Goal: Task Accomplishment & Management: Complete application form

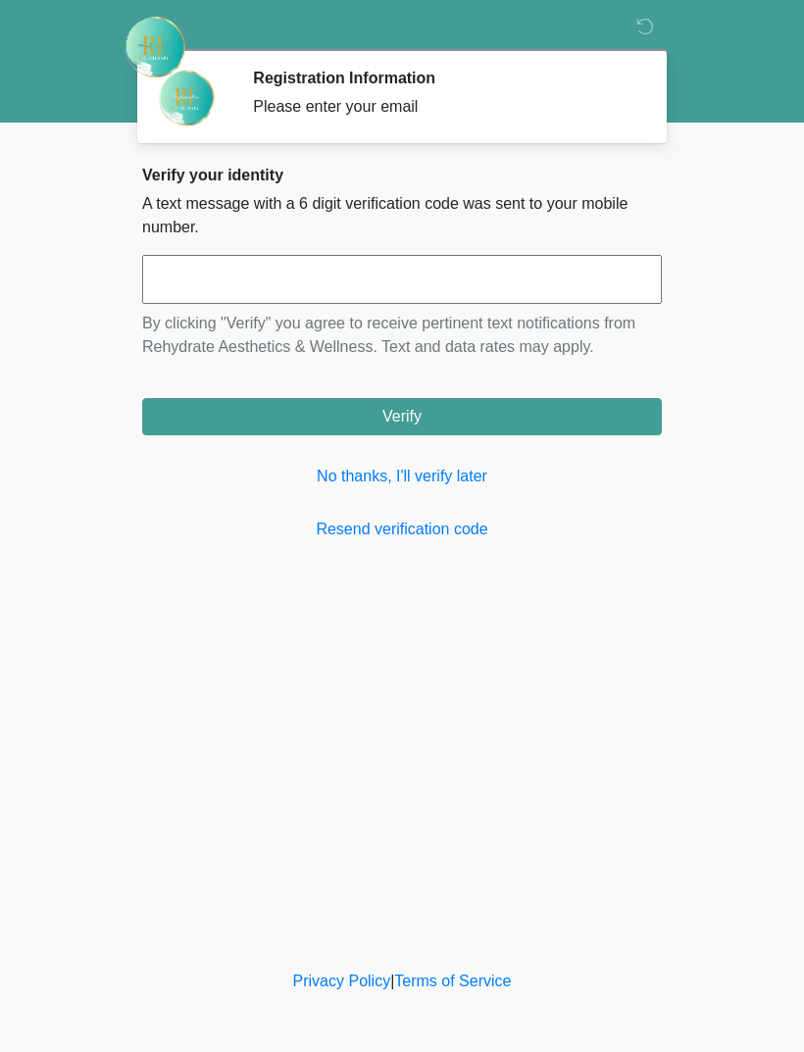
click at [474, 483] on link "No thanks, I'll verify later" at bounding box center [401, 477] width 519 height 24
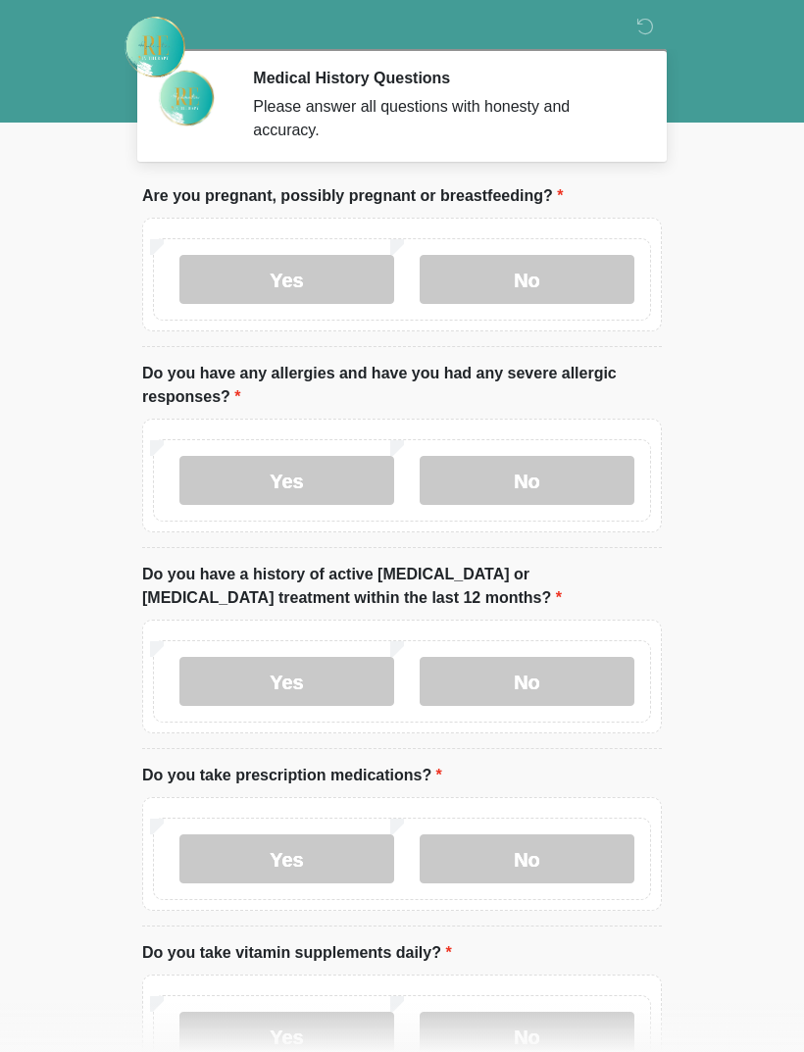
click at [533, 284] on label "No" at bounding box center [526, 279] width 215 height 49
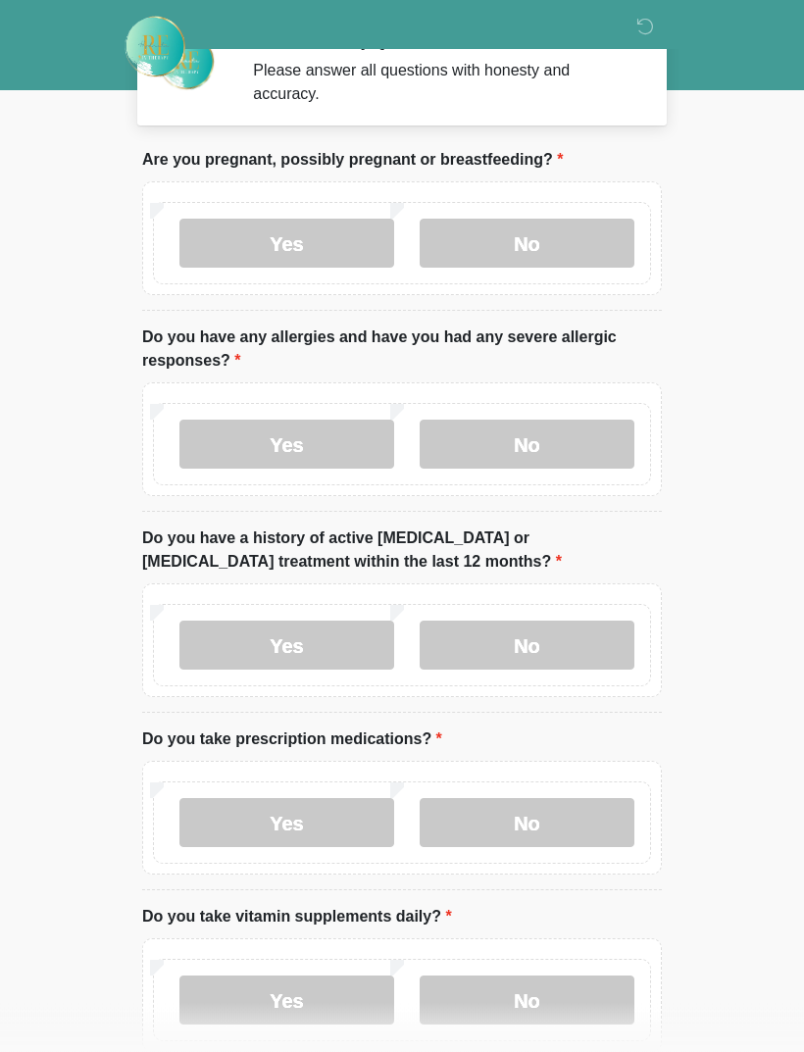
scroll to position [36, 0]
click at [535, 447] on label "No" at bounding box center [526, 443] width 215 height 49
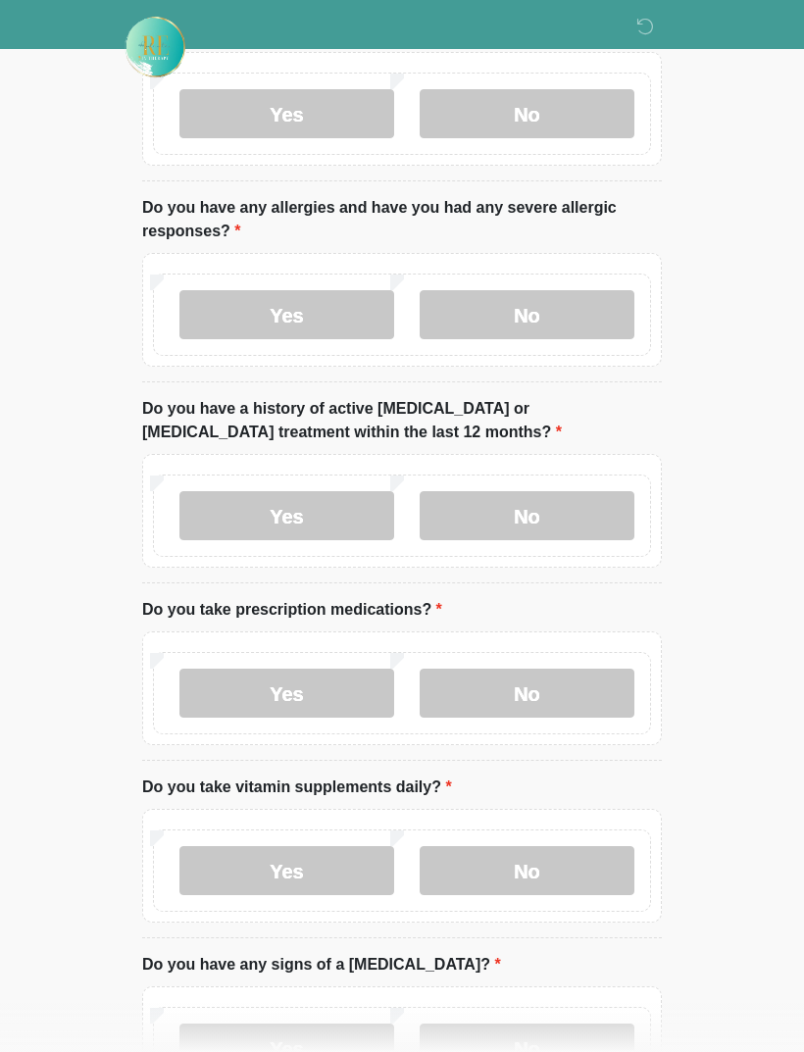
scroll to position [166, 0]
click at [590, 493] on label "No" at bounding box center [526, 515] width 215 height 49
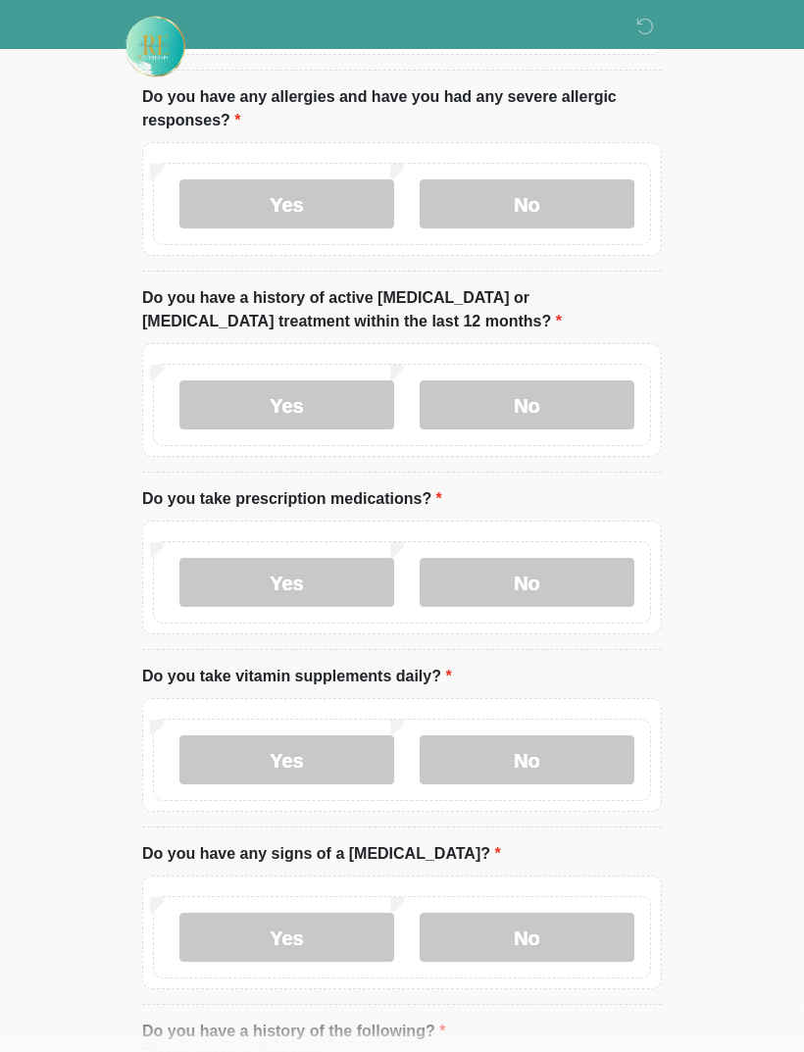
scroll to position [300, 0]
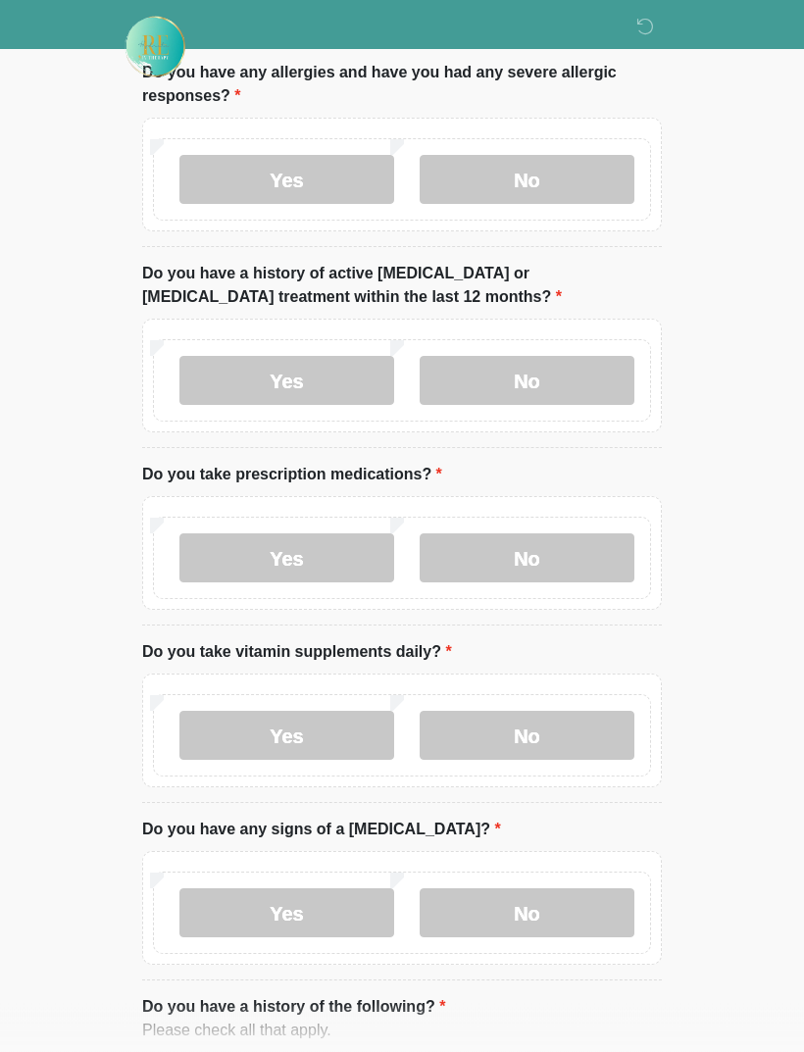
click at [519, 543] on label "No" at bounding box center [526, 558] width 215 height 49
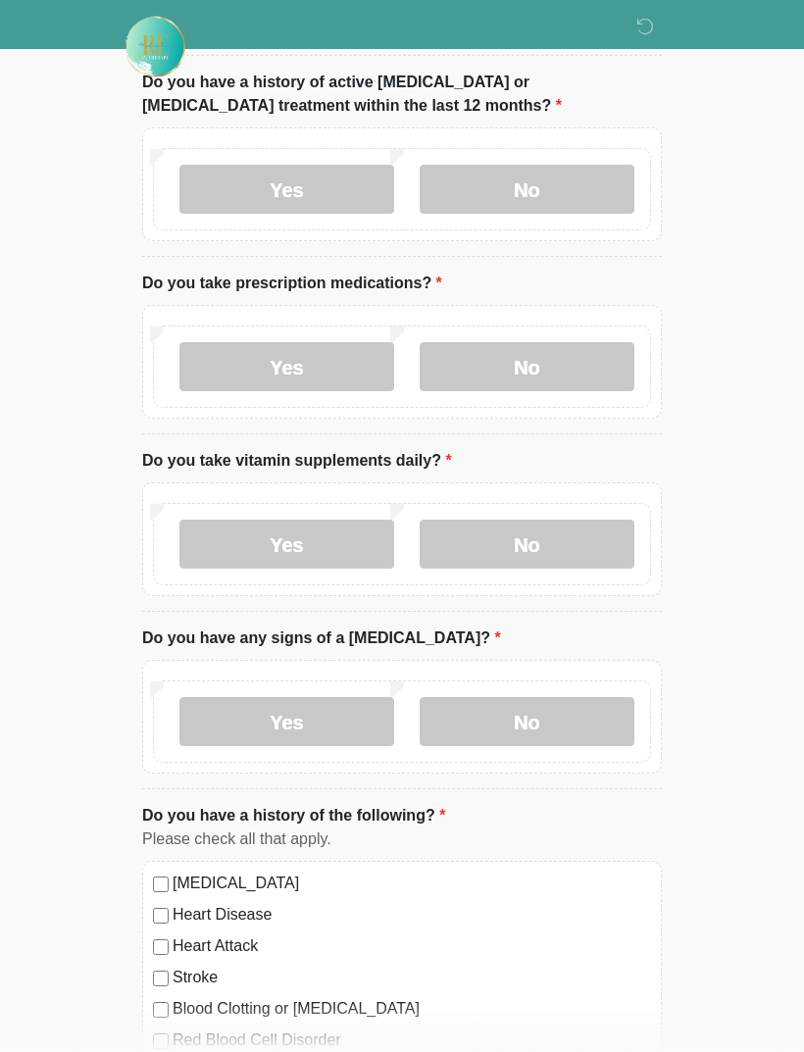
scroll to position [492, 0]
click at [524, 540] on label "No" at bounding box center [526, 543] width 215 height 49
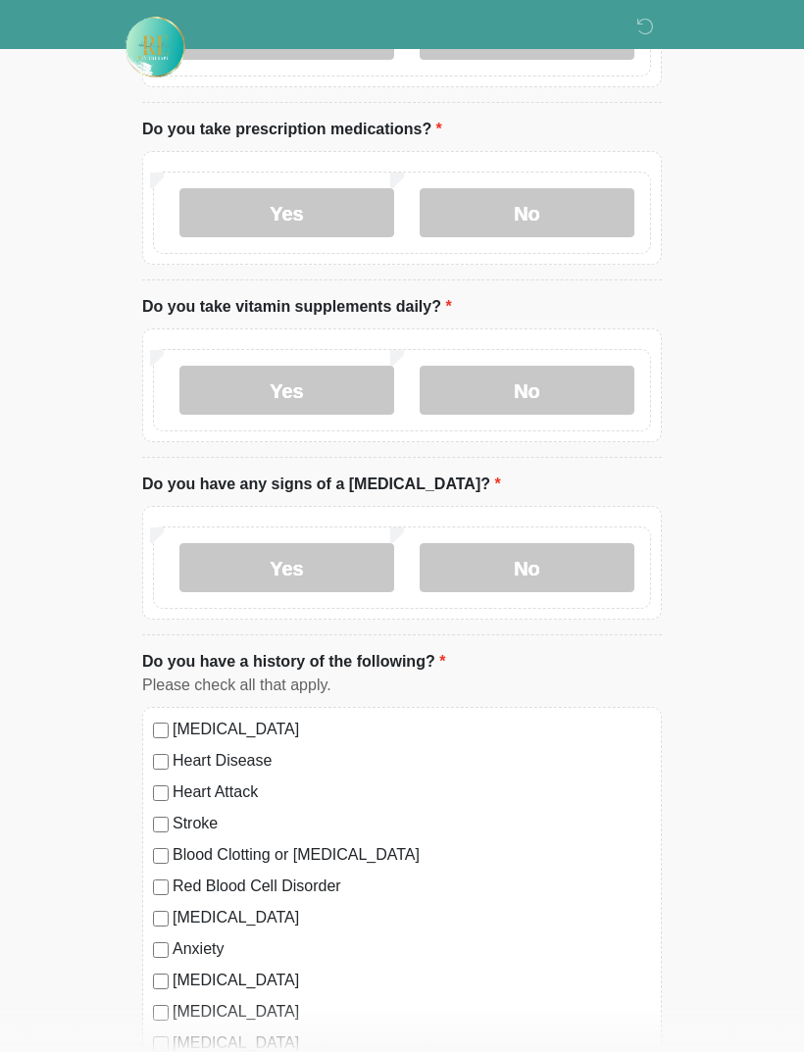
scroll to position [647, 0]
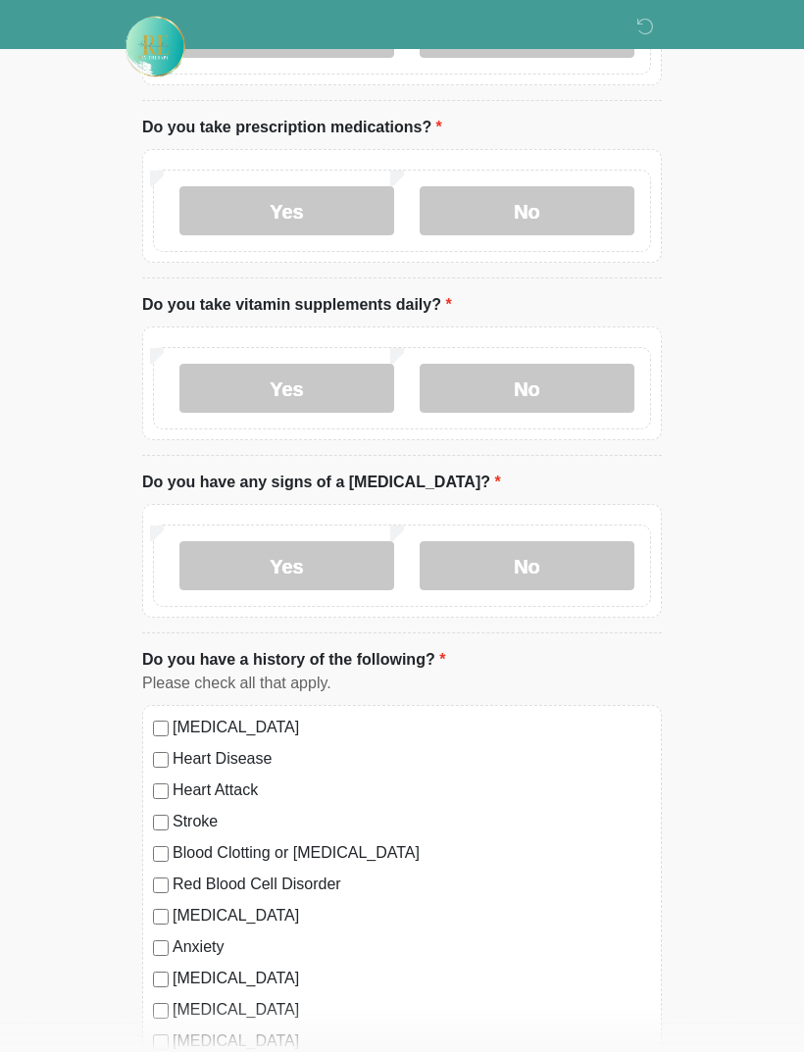
click at [558, 565] on label "No" at bounding box center [526, 566] width 215 height 49
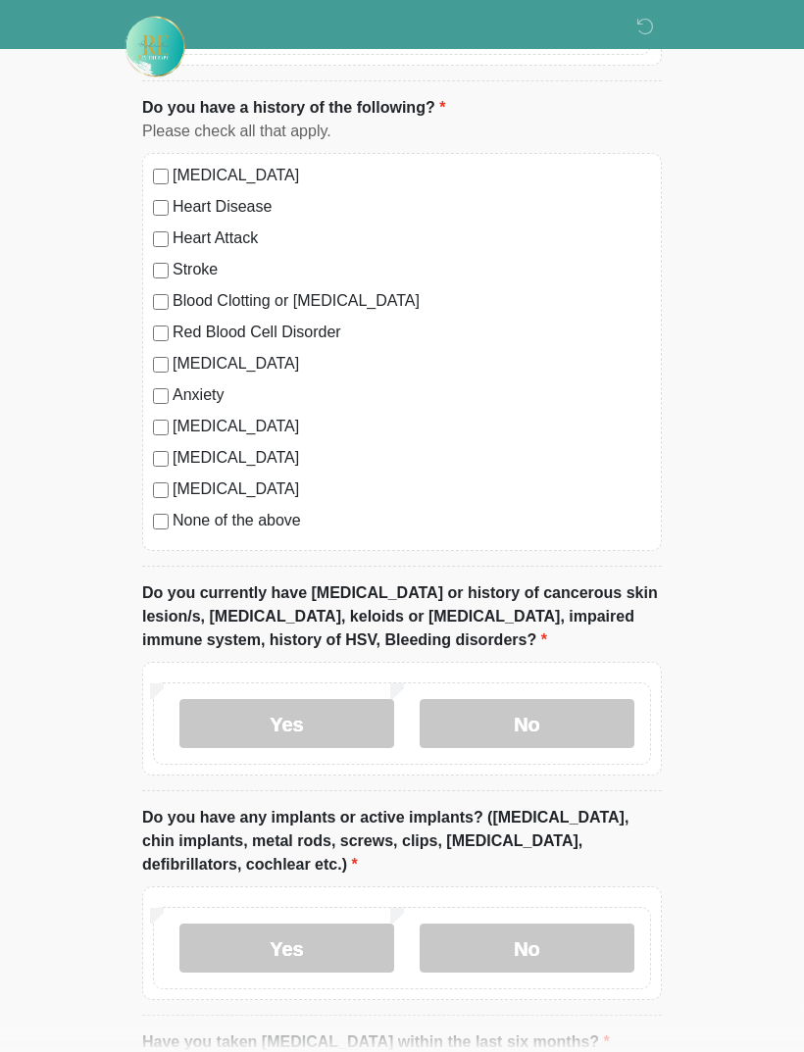
scroll to position [1208, 0]
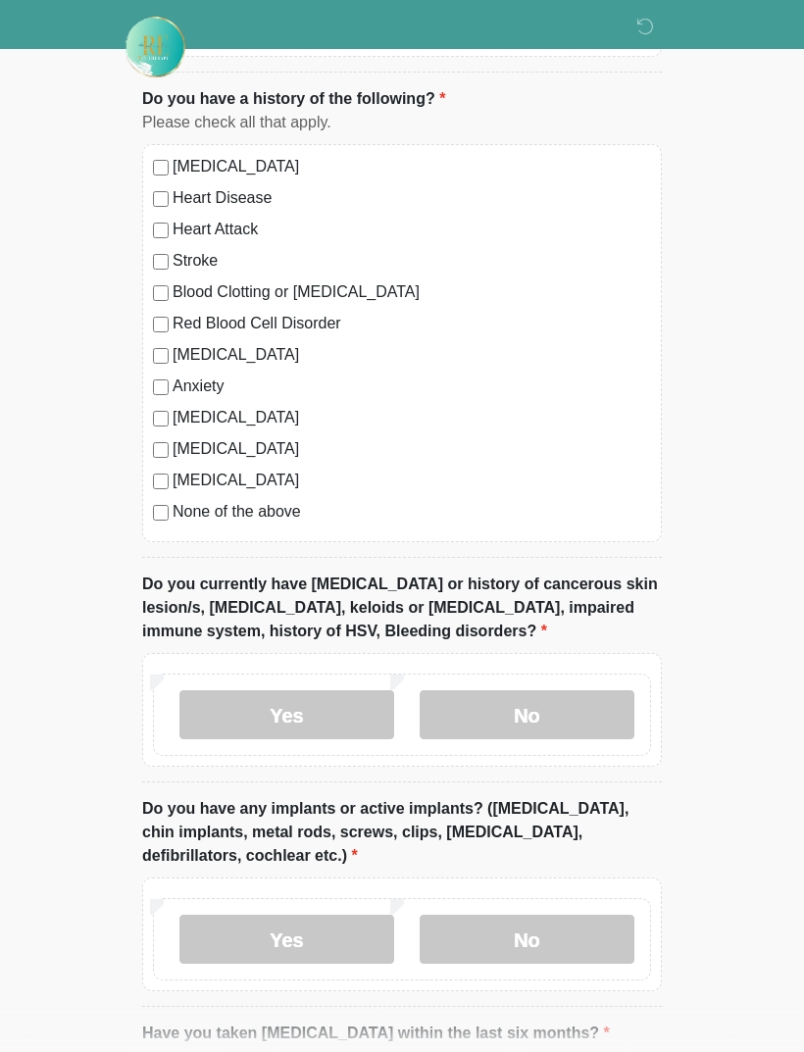
click at [580, 706] on label "No" at bounding box center [526, 714] width 215 height 49
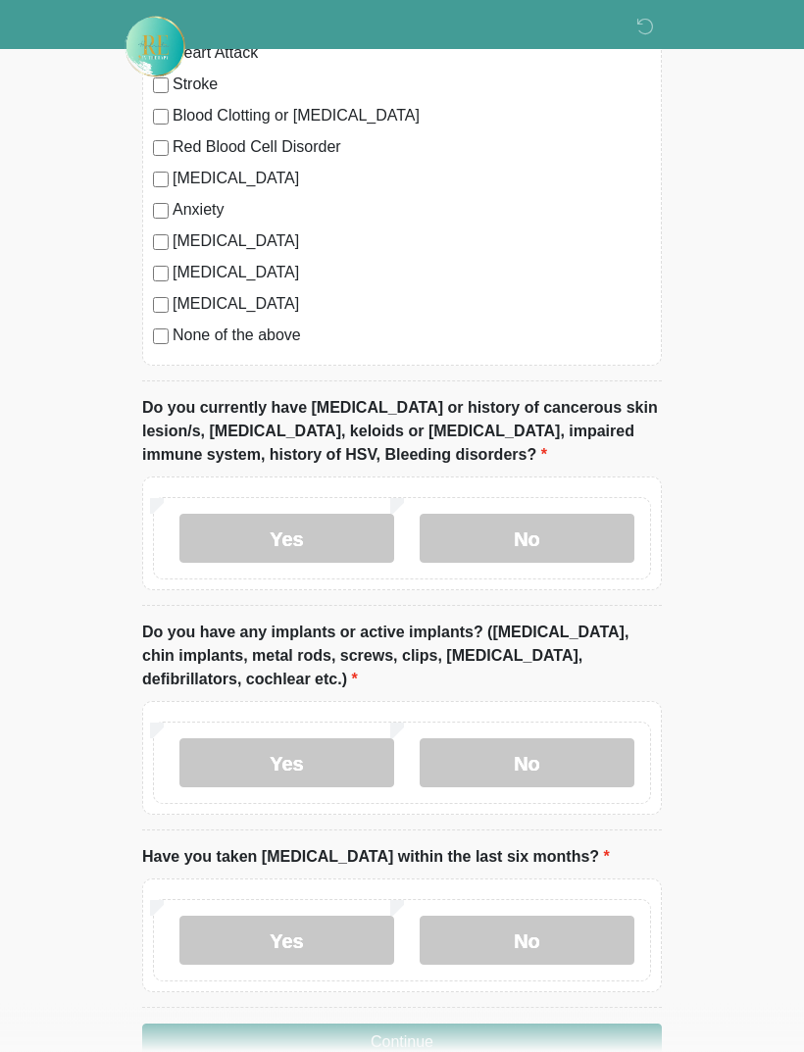
scroll to position [1386, 0]
click at [529, 759] on label "No" at bounding box center [526, 761] width 215 height 49
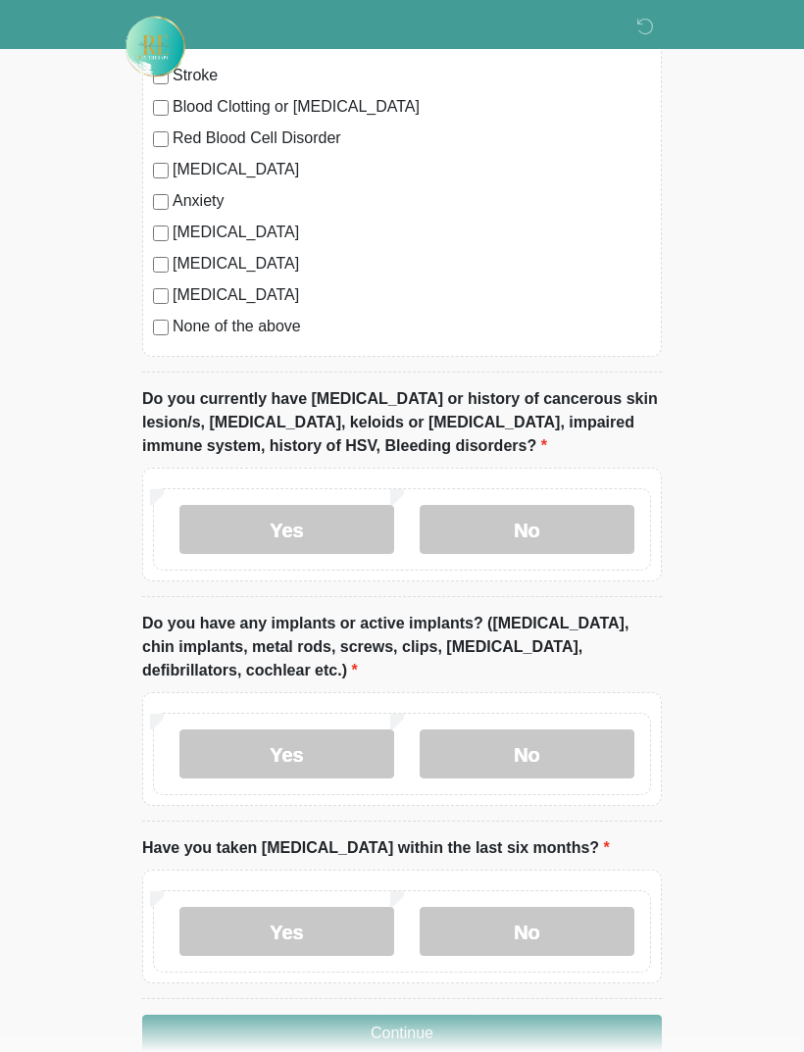
scroll to position [1432, 0]
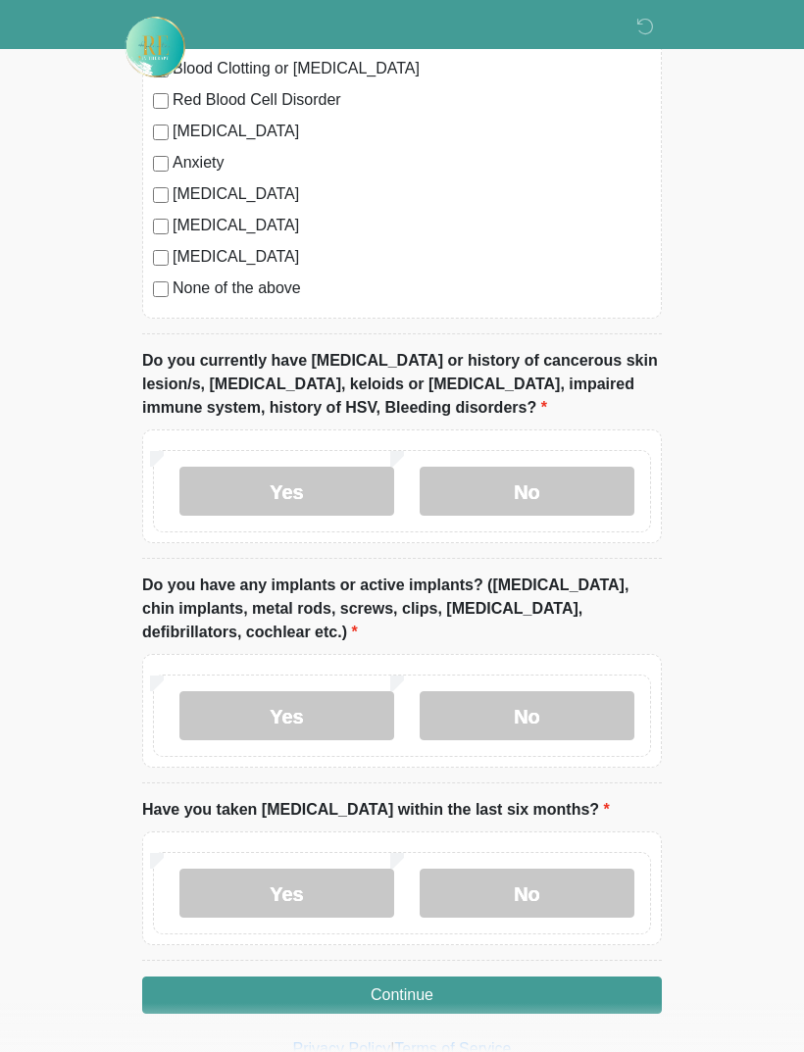
click at [513, 885] on label "No" at bounding box center [526, 892] width 215 height 49
click at [520, 981] on button "Continue" at bounding box center [401, 994] width 519 height 37
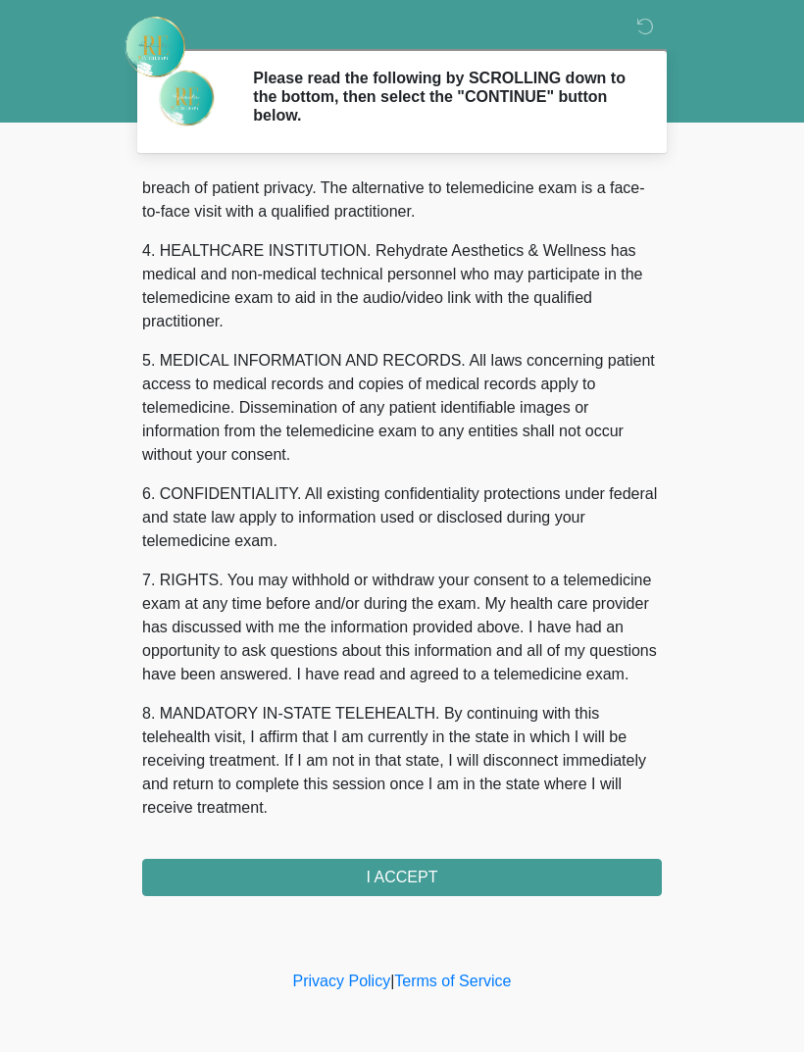
scroll to position [501, 0]
click at [545, 871] on button "I ACCEPT" at bounding box center [401, 877] width 519 height 37
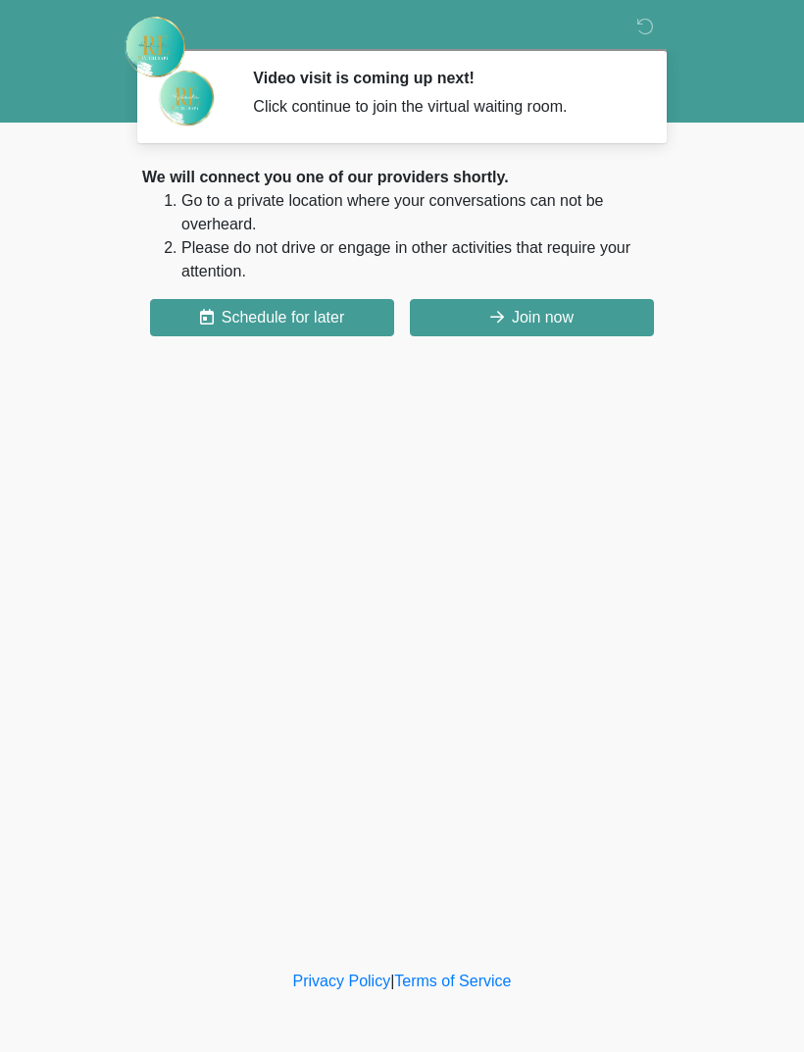
click at [579, 319] on button "Join now" at bounding box center [532, 317] width 244 height 37
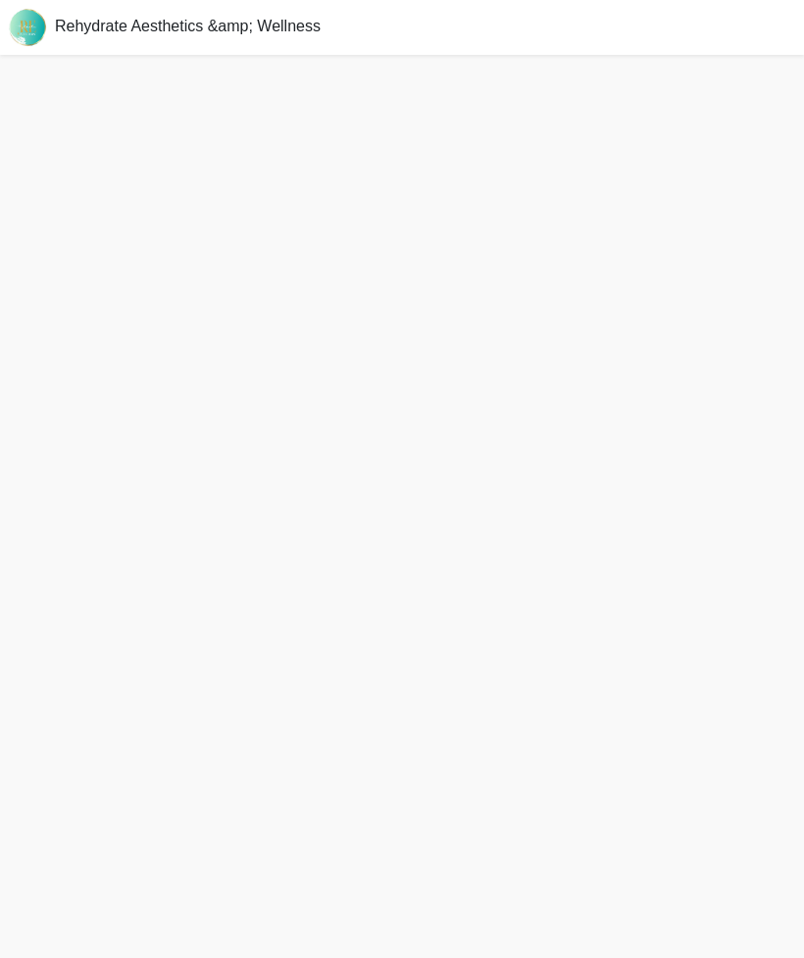
scroll to position [6, 0]
